Goal: Information Seeking & Learning: Learn about a topic

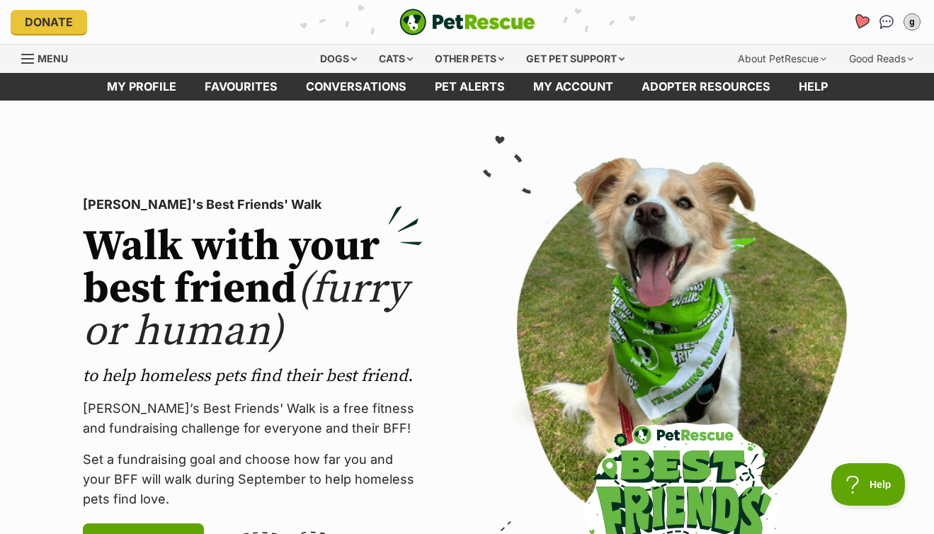
click at [864, 15] on link "Favourites" at bounding box center [861, 21] width 29 height 29
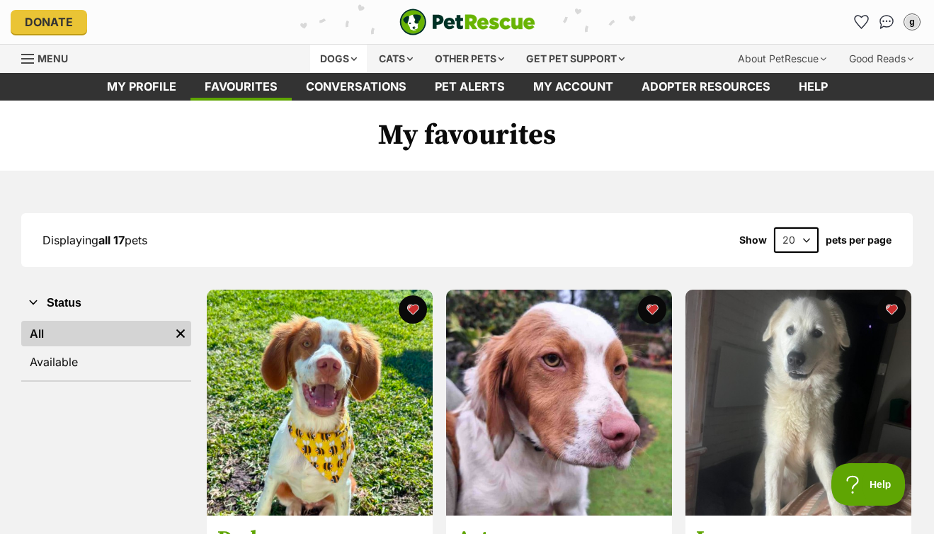
click at [334, 58] on div "Dogs" at bounding box center [338, 59] width 57 height 28
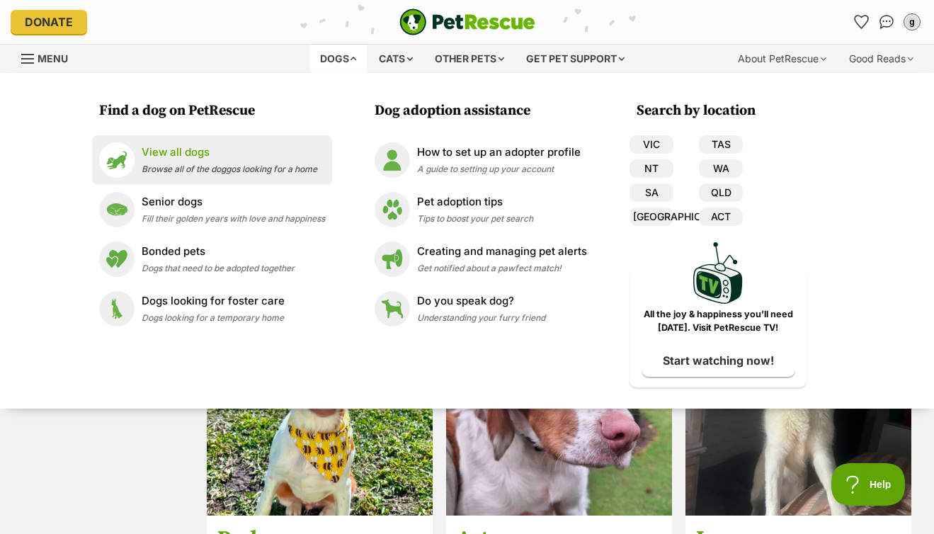
click at [191, 147] on p "View all dogs" at bounding box center [230, 152] width 176 height 16
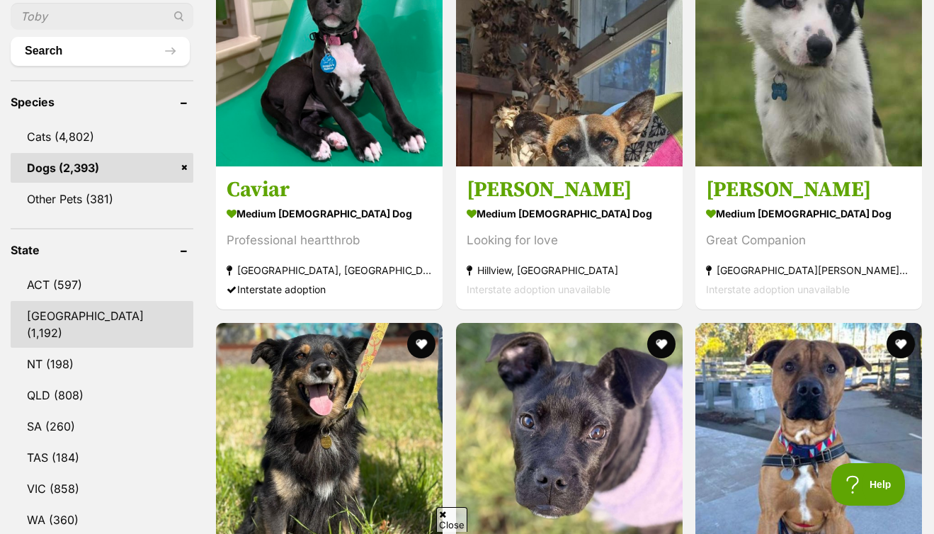
click at [91, 315] on link "NSW (1,192)" at bounding box center [102, 324] width 183 height 47
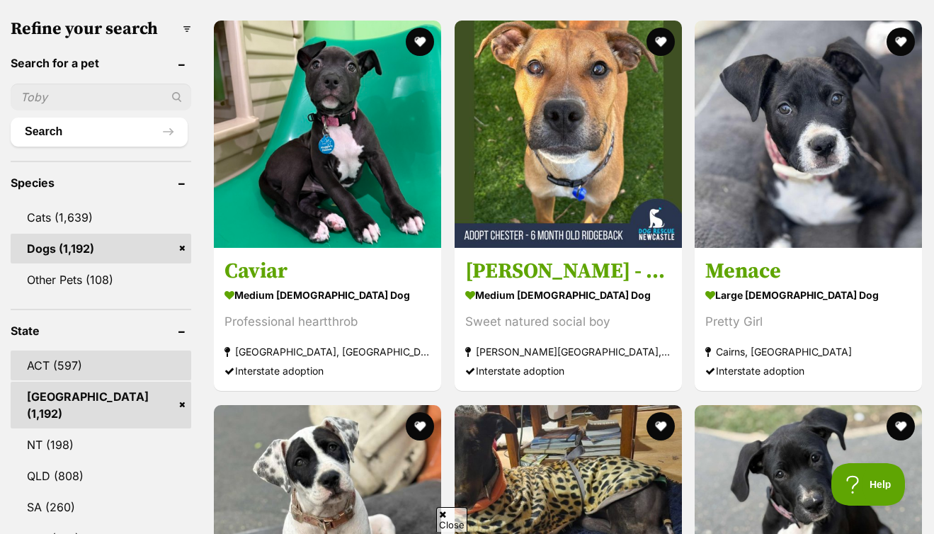
click at [52, 362] on link "ACT (597)" at bounding box center [101, 366] width 181 height 30
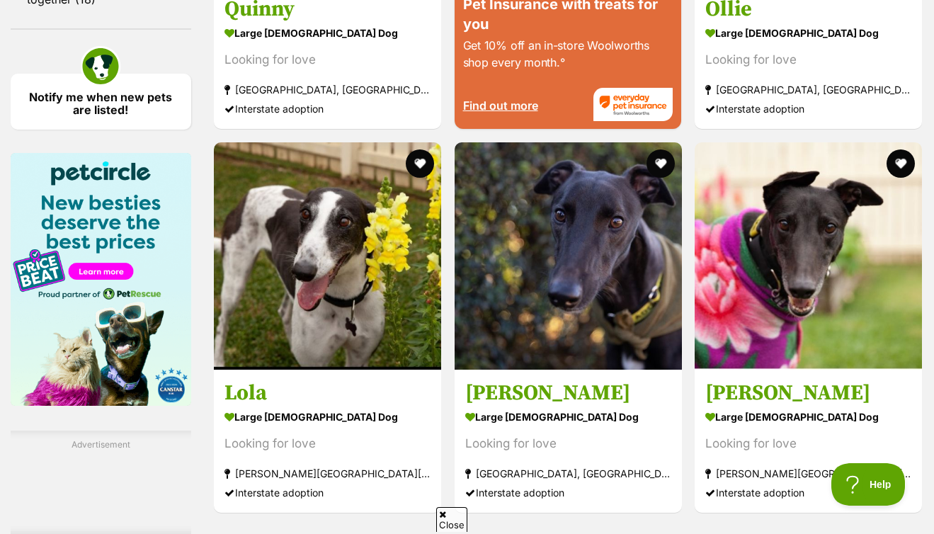
scroll to position [2387, 0]
